Goal: Navigation & Orientation: Find specific page/section

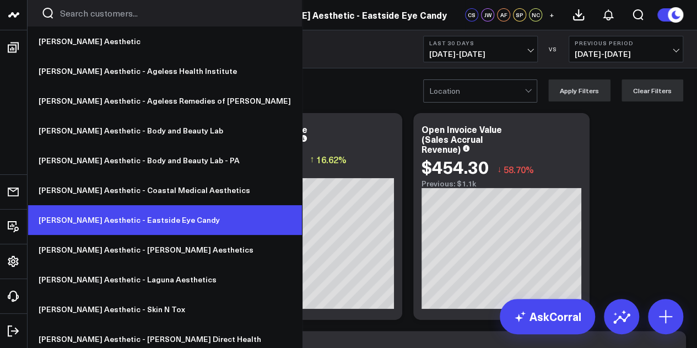
scroll to position [6, 0]
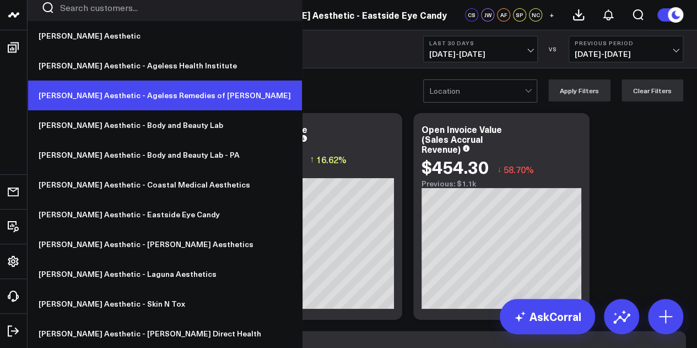
click at [159, 94] on link "[PERSON_NAME] Aesthetic - Ageless Remedies of [PERSON_NAME]" at bounding box center [165, 95] width 274 height 30
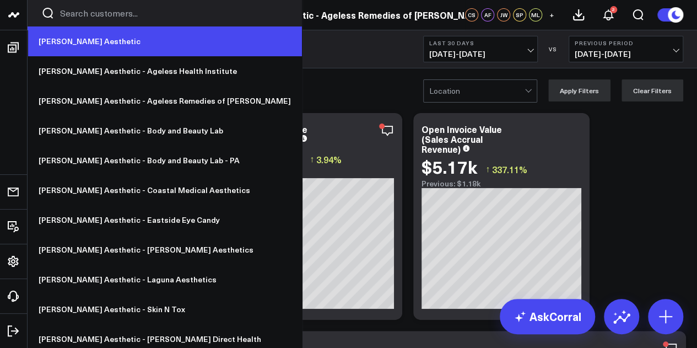
click at [88, 37] on link "[PERSON_NAME] Aesthetic" at bounding box center [165, 41] width 274 height 30
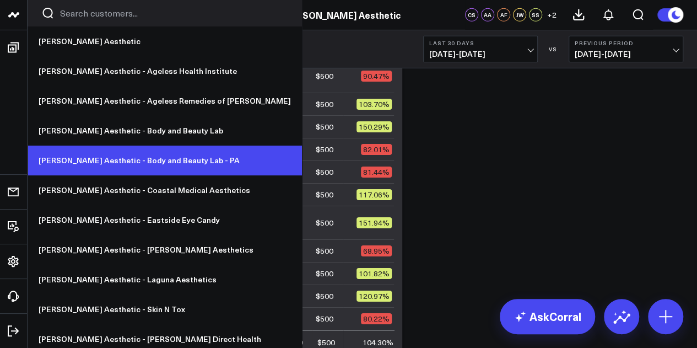
scroll to position [6, 0]
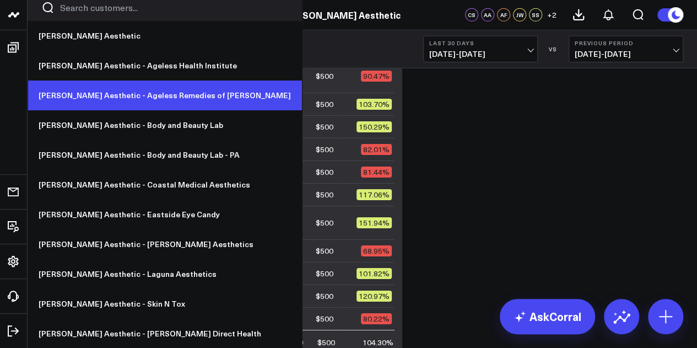
click at [152, 88] on link "[PERSON_NAME] Aesthetic - Ageless Remedies of [PERSON_NAME]" at bounding box center [165, 95] width 274 height 30
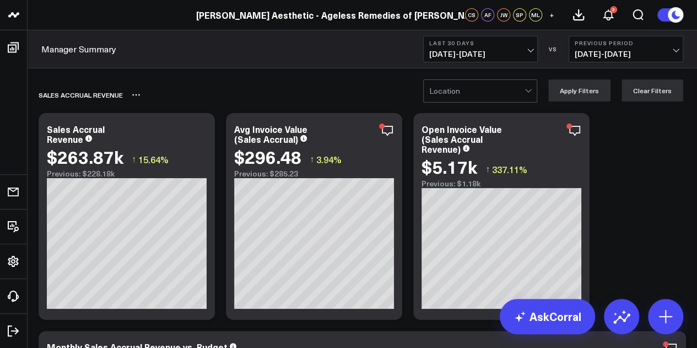
click at [324, 93] on div "Sales Accrual Revenue" at bounding box center [299, 94] width 521 height 25
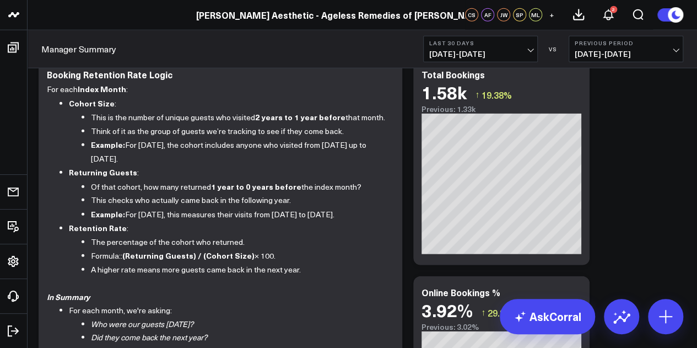
scroll to position [1466, 0]
